Goal: Navigation & Orientation: Find specific page/section

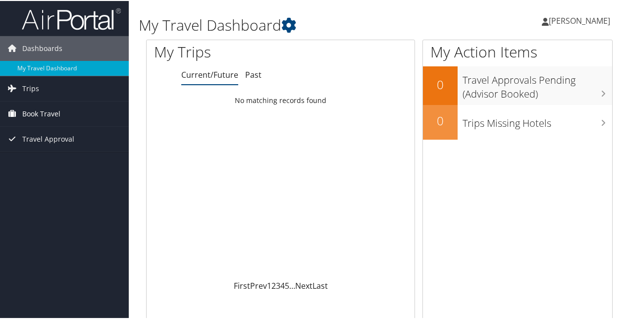
click at [35, 107] on span "Book Travel" at bounding box center [41, 113] width 38 height 25
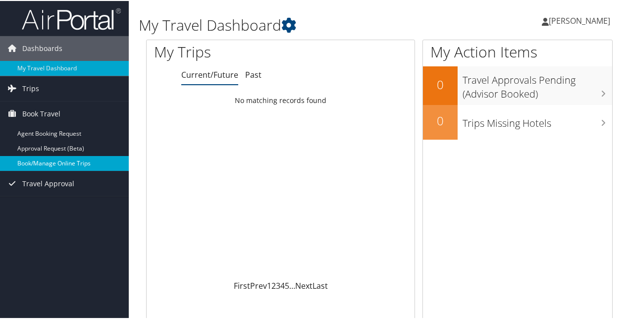
click at [62, 159] on link "Book/Manage Online Trips" at bounding box center [64, 162] width 129 height 15
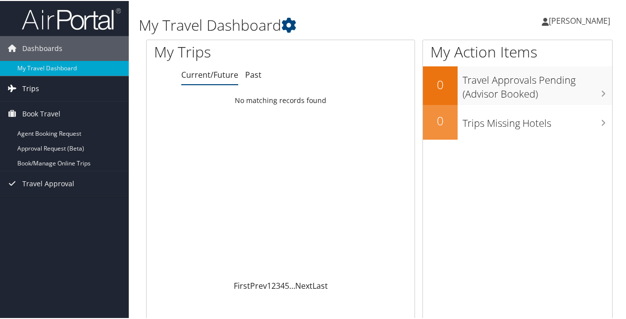
click at [35, 88] on span "Trips" at bounding box center [30, 87] width 17 height 25
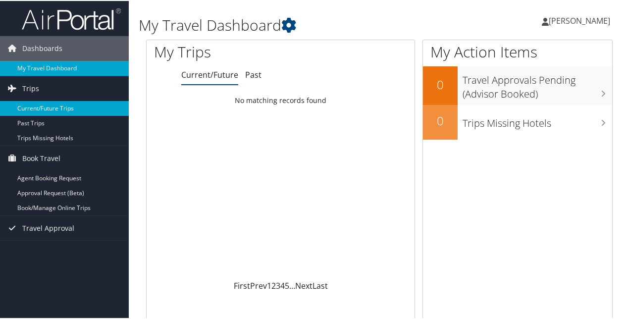
click at [64, 103] on link "Current/Future Trips" at bounding box center [64, 107] width 129 height 15
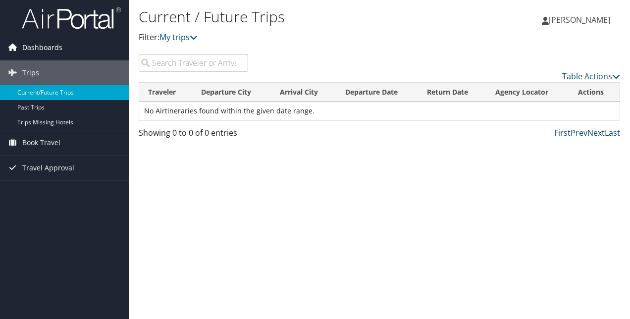
click at [43, 51] on span "Dashboards" at bounding box center [42, 47] width 40 height 25
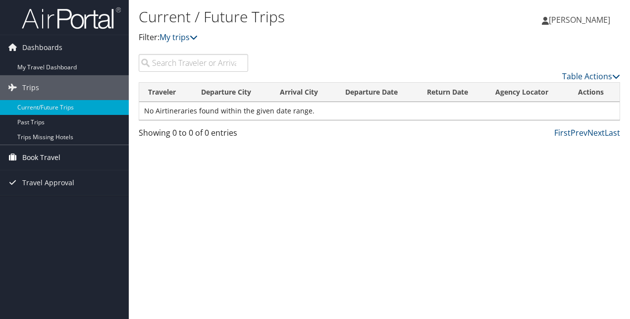
click at [36, 158] on span "Book Travel" at bounding box center [41, 157] width 38 height 25
